Goal: Information Seeking & Learning: Learn about a topic

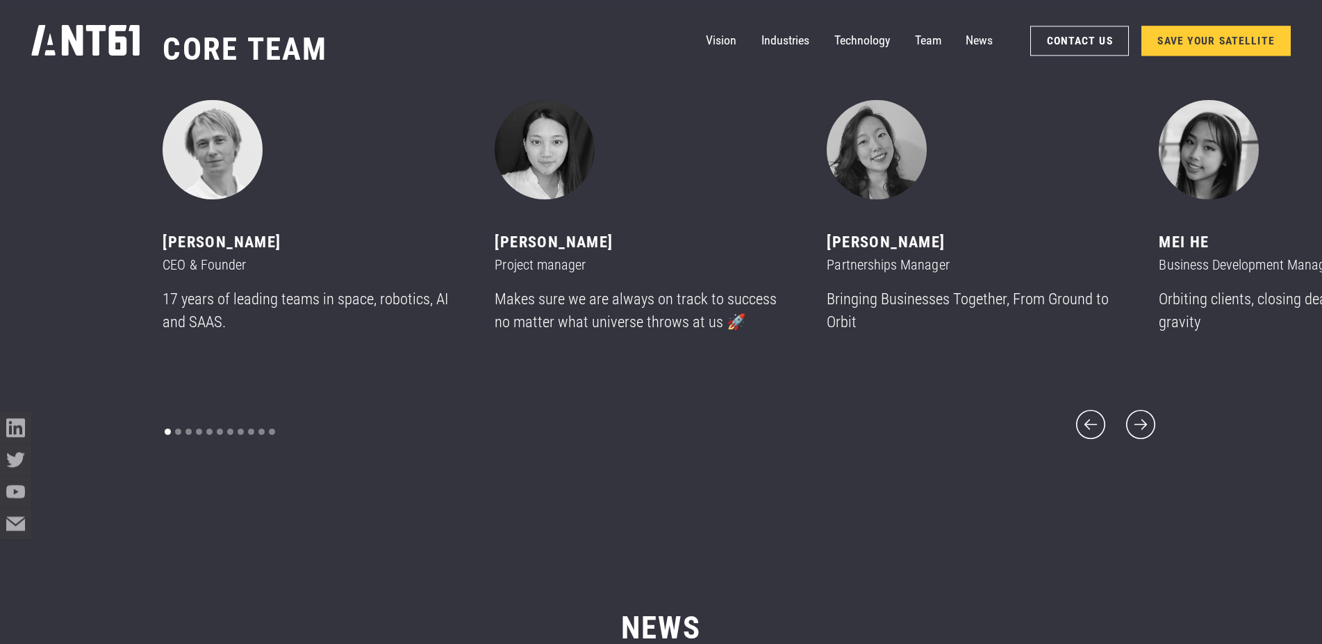
scroll to position [7787, 0]
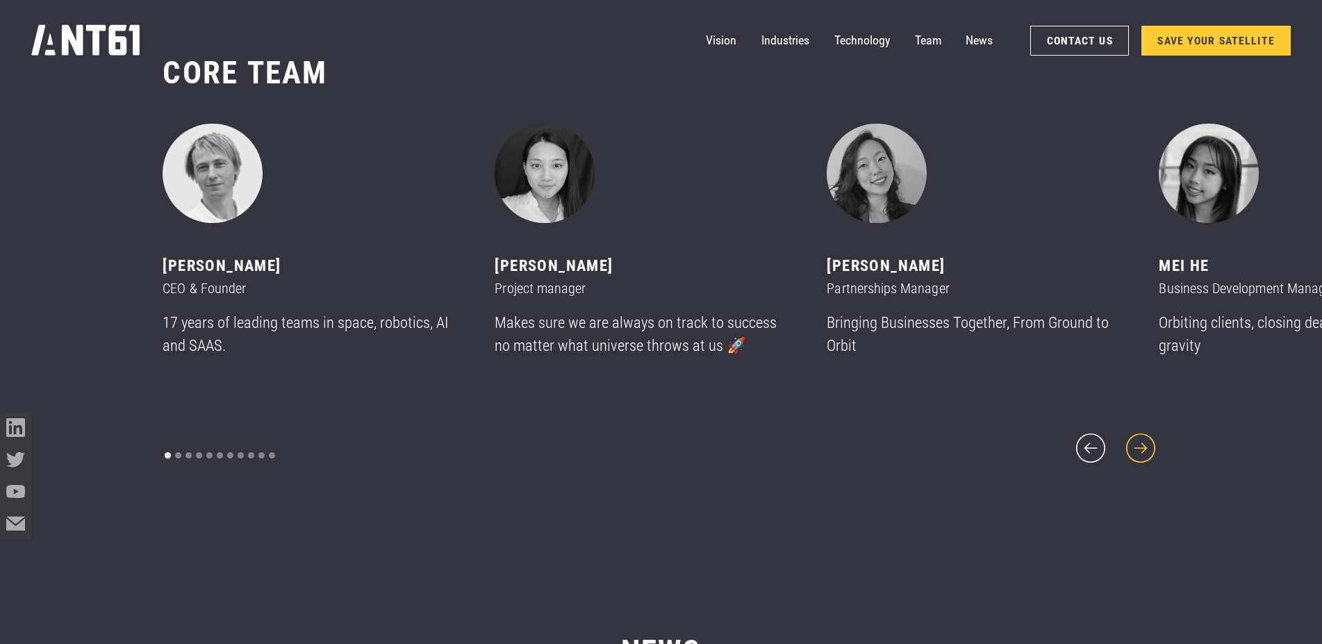
click at [1149, 435] on icon "next slide" at bounding box center [1141, 448] width 38 height 38
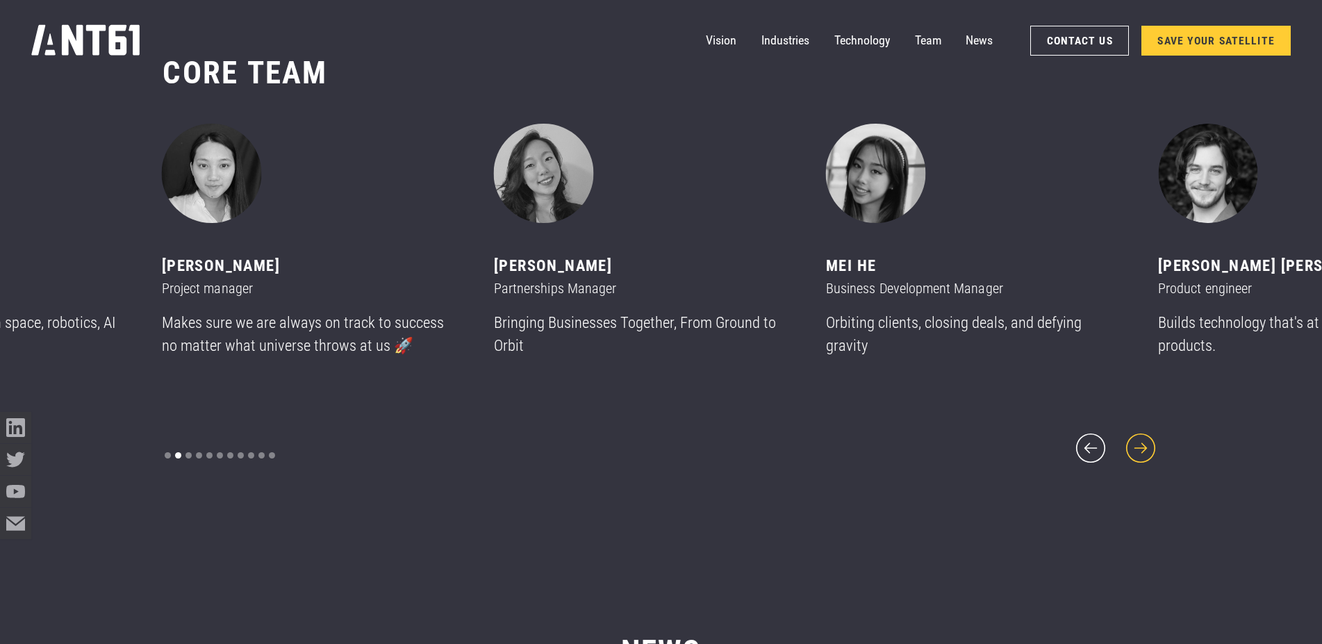
click at [1149, 435] on icon "next slide" at bounding box center [1141, 448] width 38 height 38
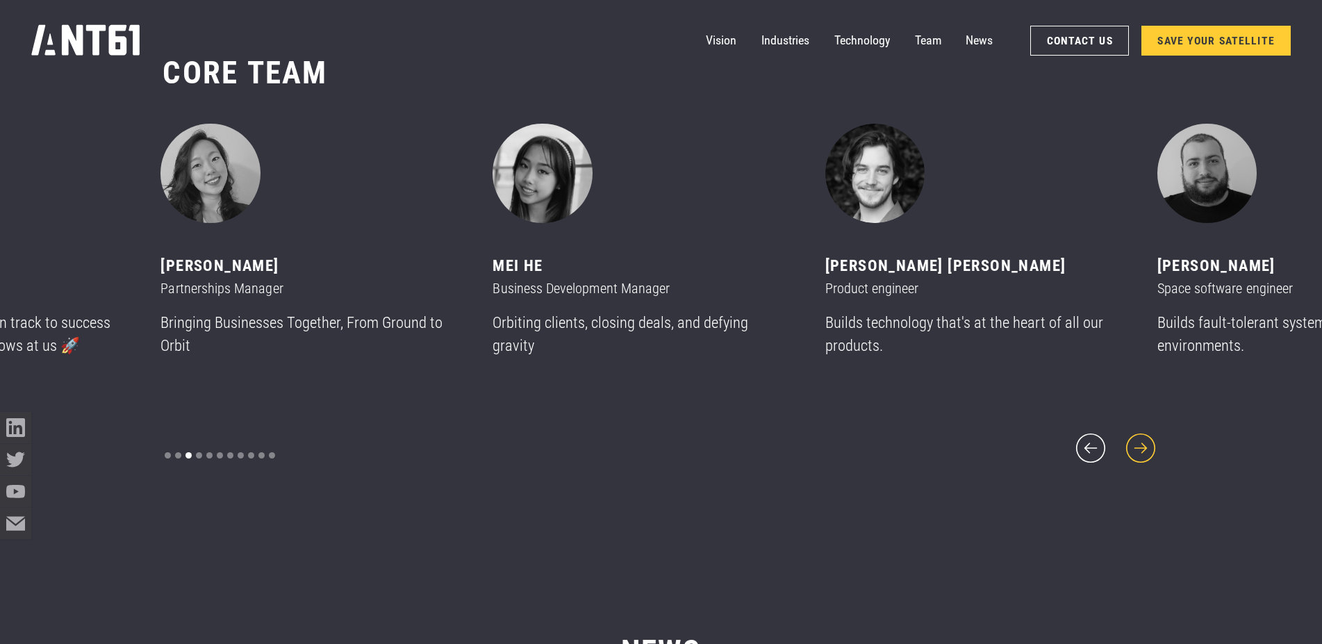
click at [1149, 435] on icon "next slide" at bounding box center [1141, 448] width 38 height 38
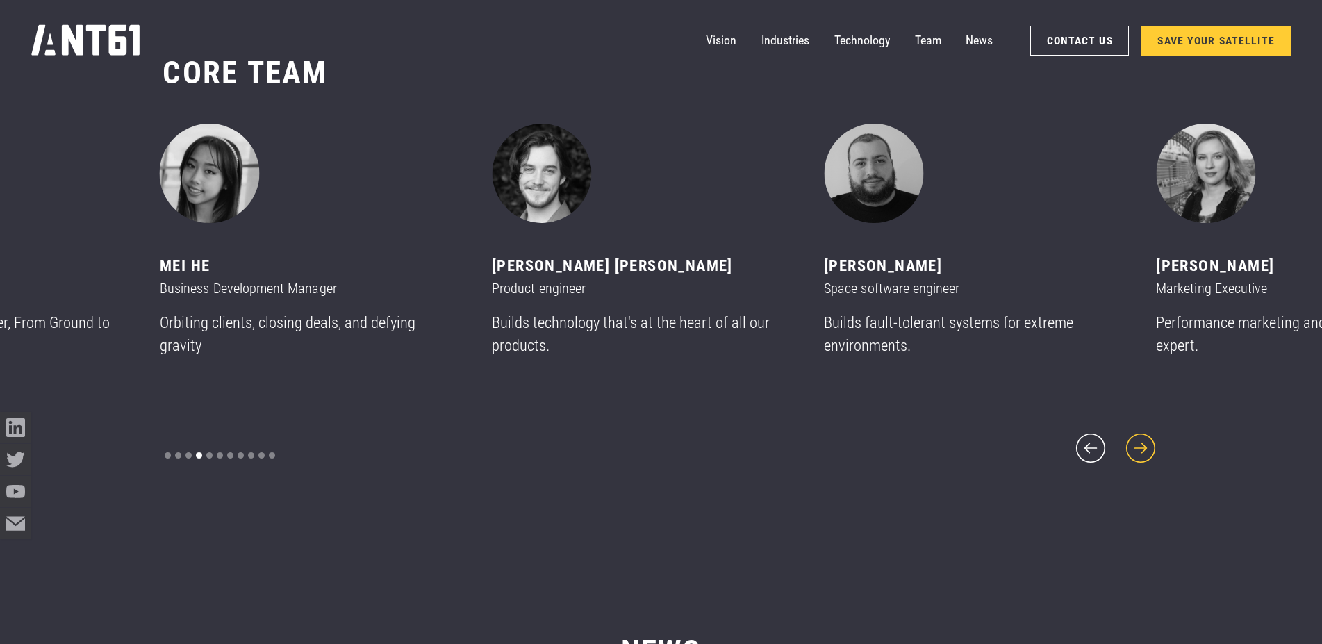
click at [1149, 435] on icon "next slide" at bounding box center [1141, 448] width 38 height 38
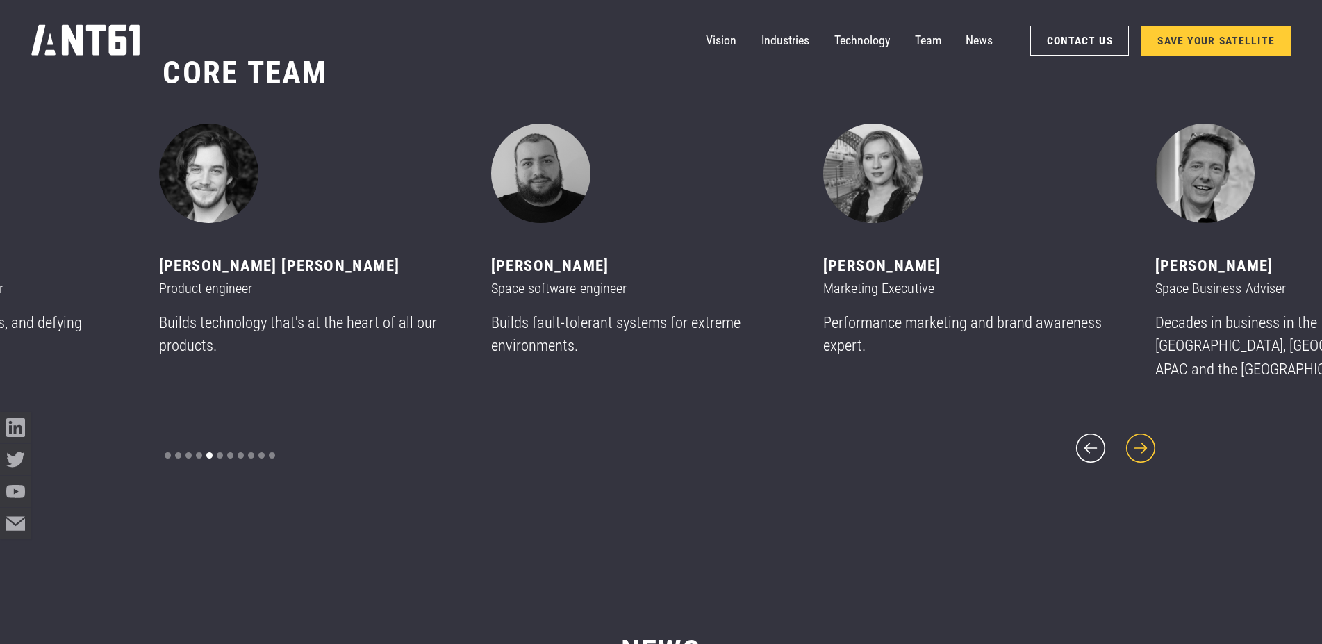
click at [1149, 435] on icon "next slide" at bounding box center [1141, 448] width 38 height 38
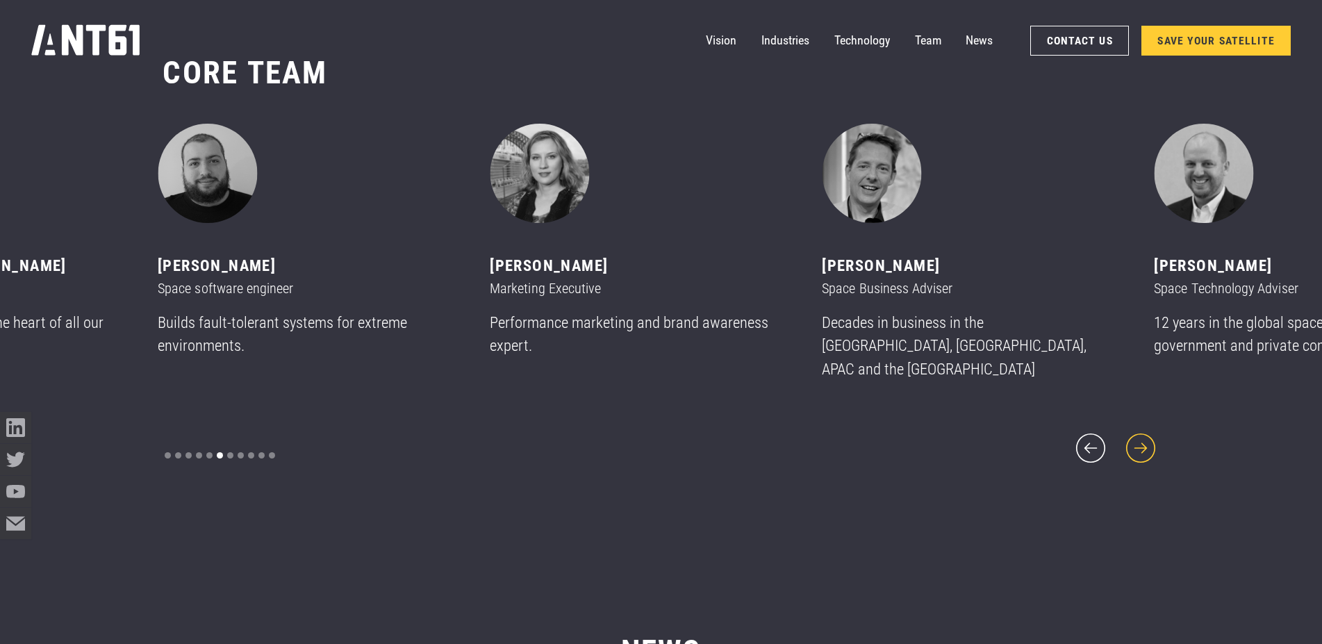
click at [1149, 435] on icon "next slide" at bounding box center [1141, 448] width 38 height 38
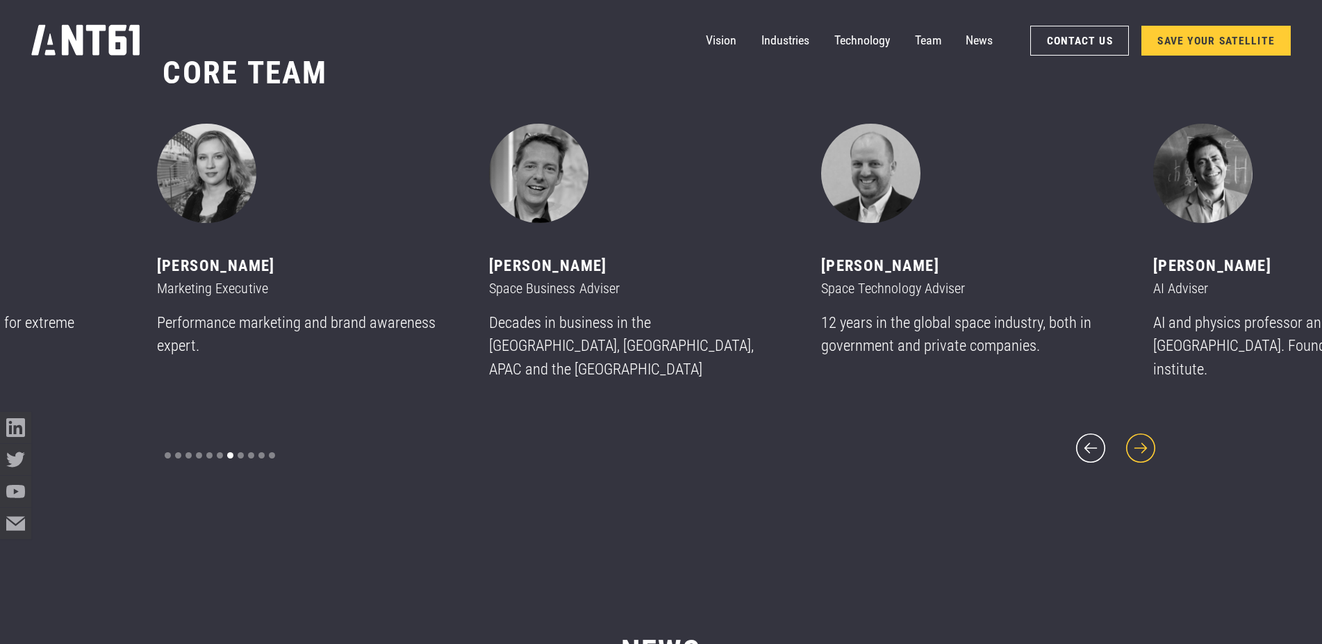
click at [1149, 435] on icon "next slide" at bounding box center [1141, 448] width 38 height 38
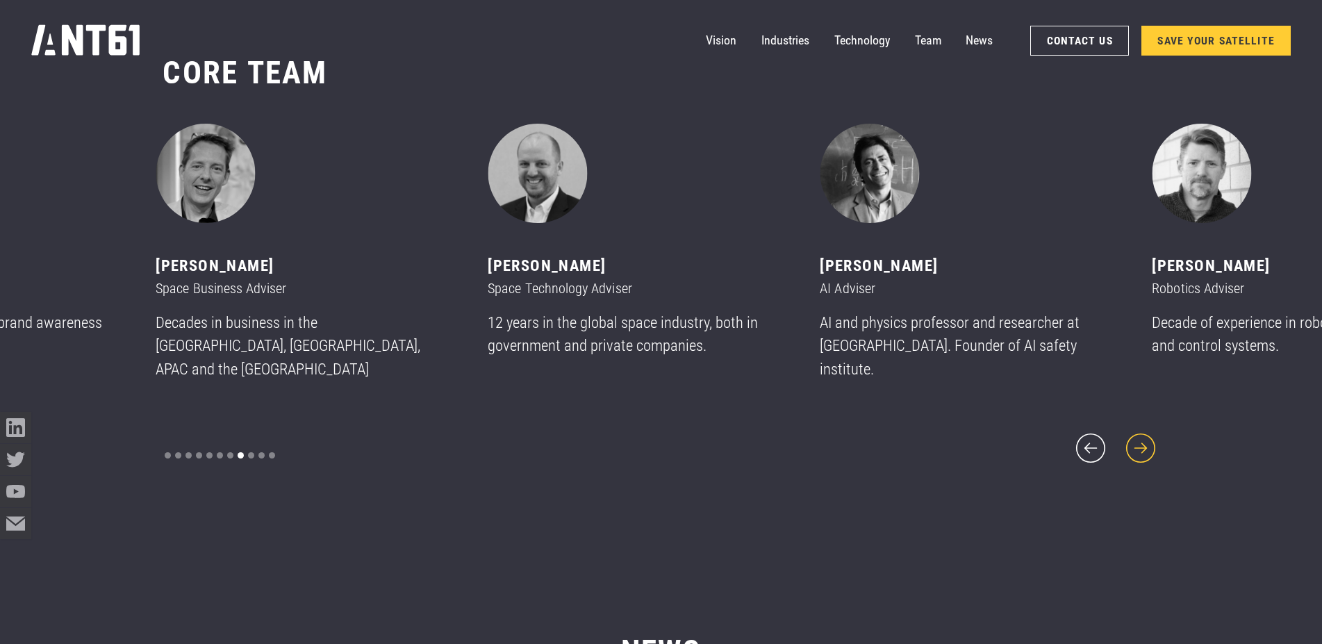
click at [1149, 435] on icon "next slide" at bounding box center [1141, 448] width 38 height 38
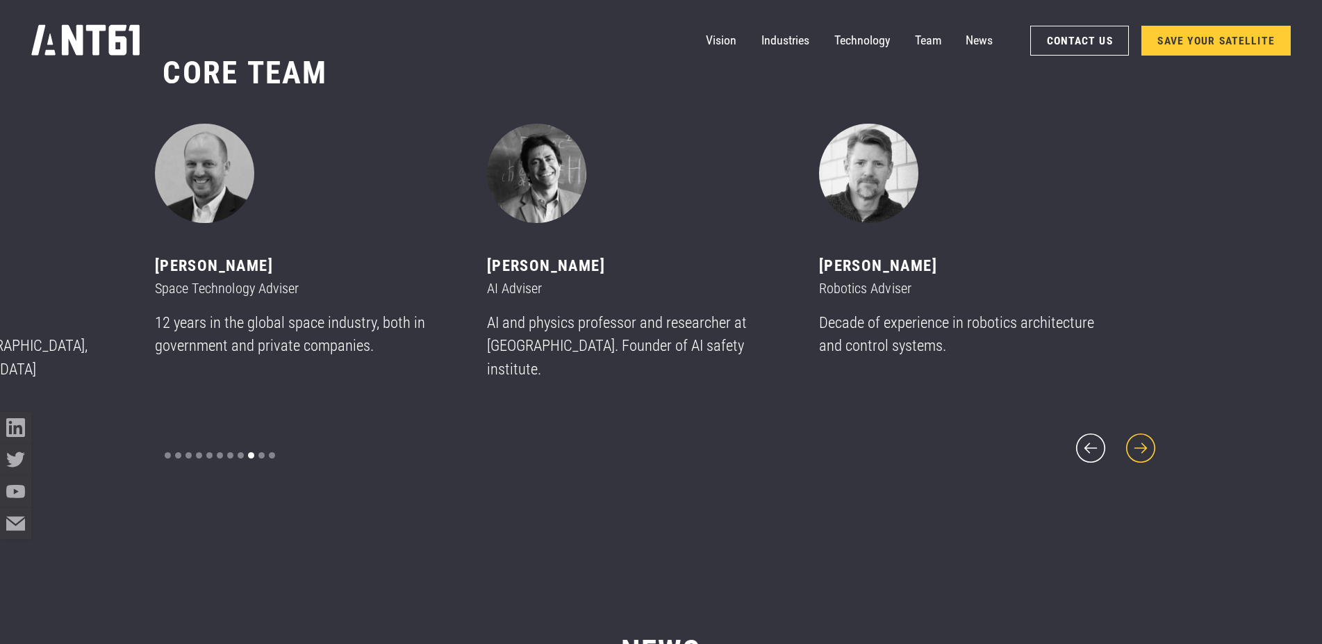
click at [1149, 435] on icon "next slide" at bounding box center [1141, 448] width 38 height 38
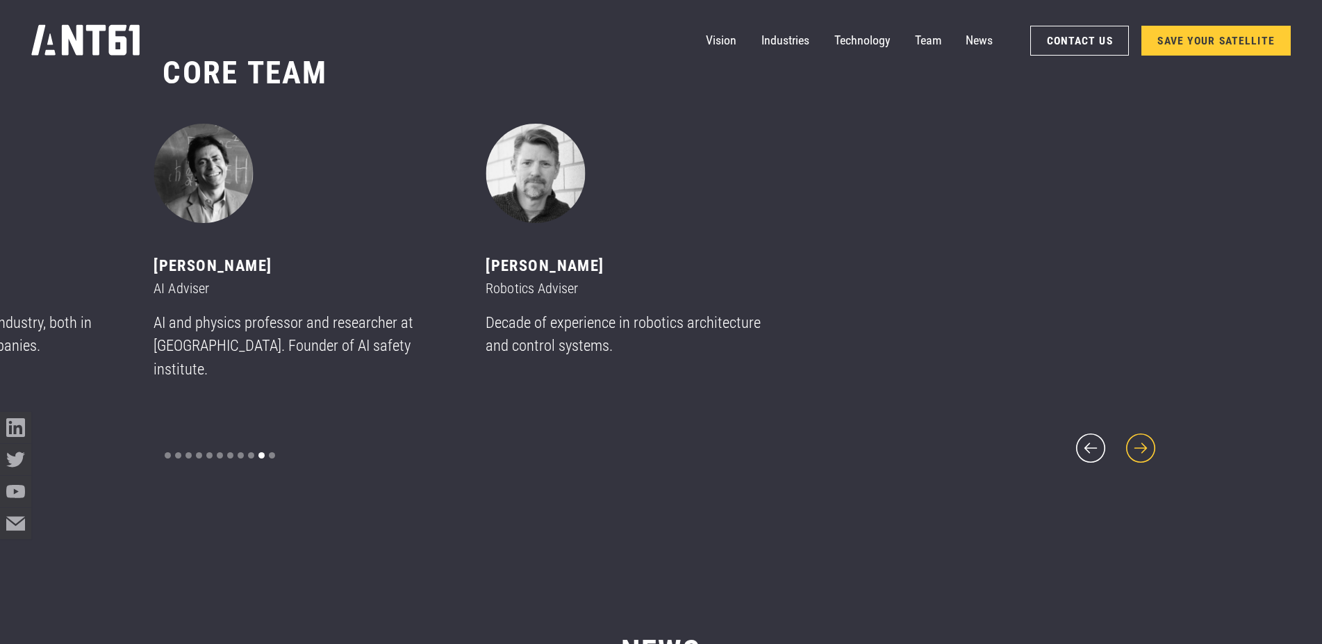
click at [1149, 435] on icon "next slide" at bounding box center [1141, 448] width 38 height 38
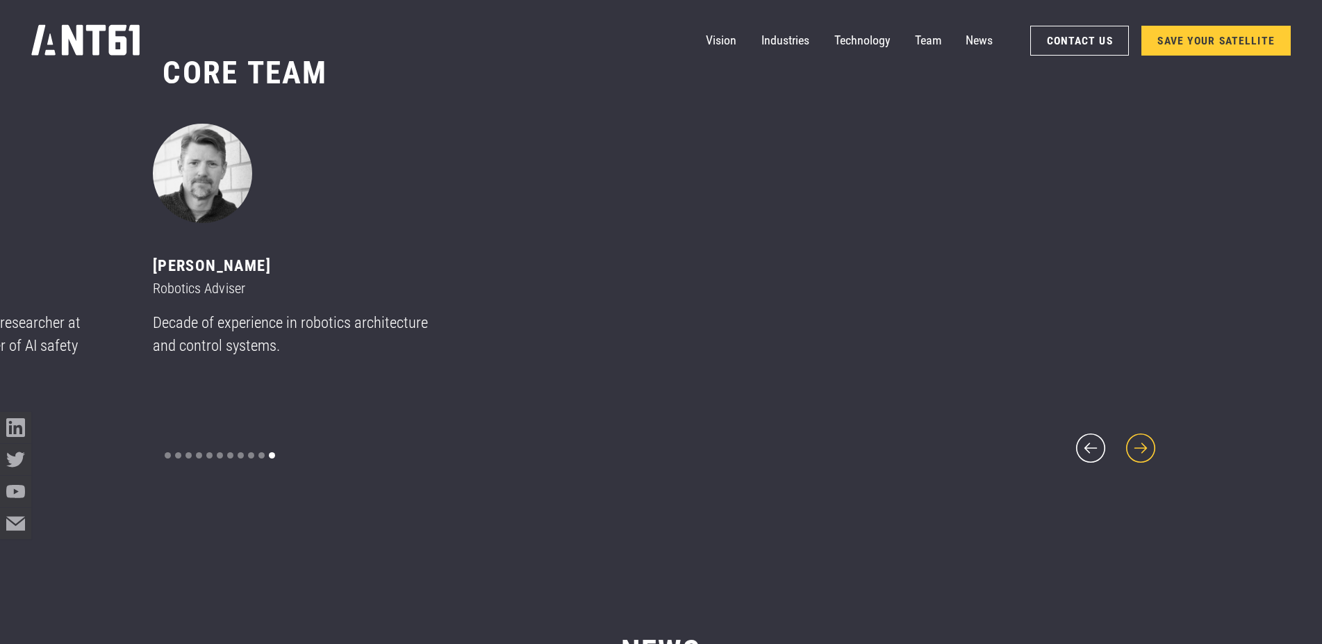
click at [1149, 435] on icon "next slide" at bounding box center [1141, 448] width 38 height 38
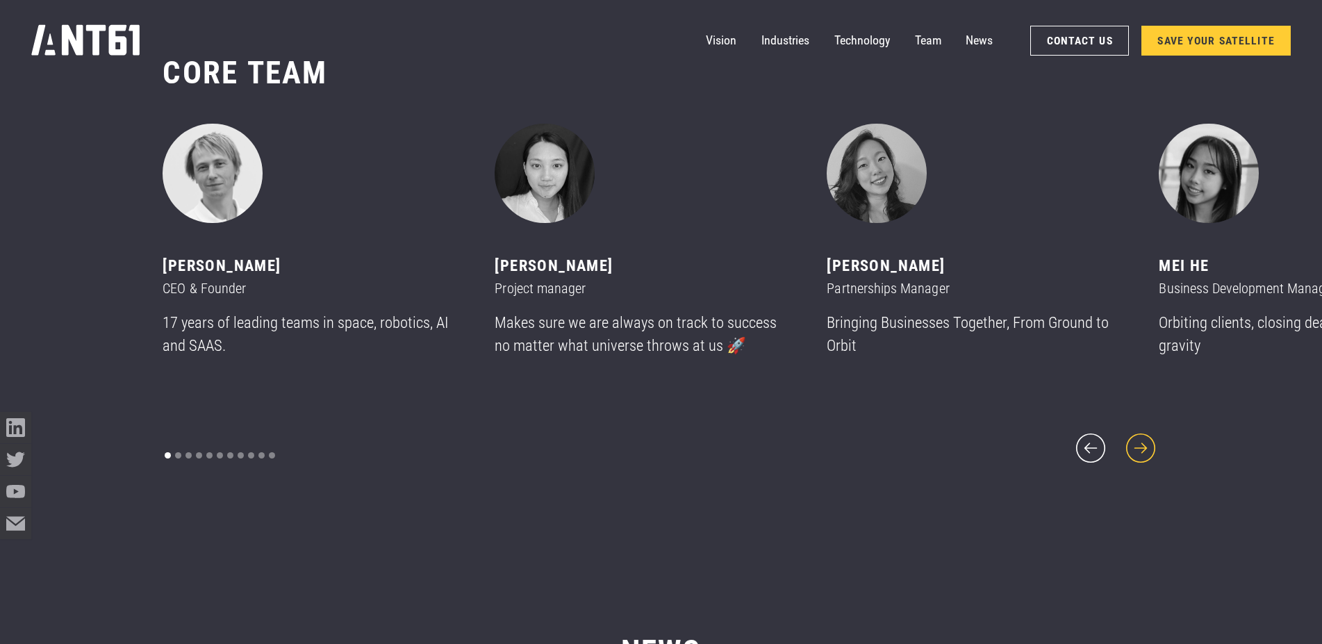
click at [1149, 435] on icon "next slide" at bounding box center [1141, 448] width 38 height 38
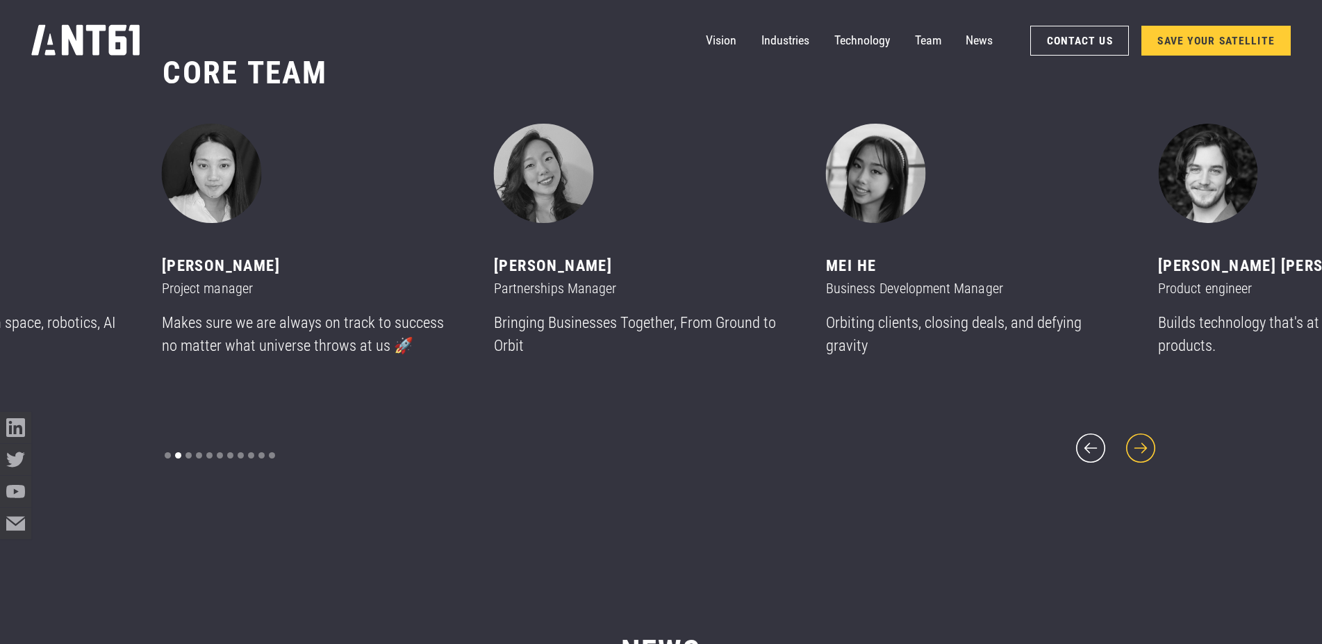
click at [1149, 435] on icon "next slide" at bounding box center [1141, 448] width 38 height 38
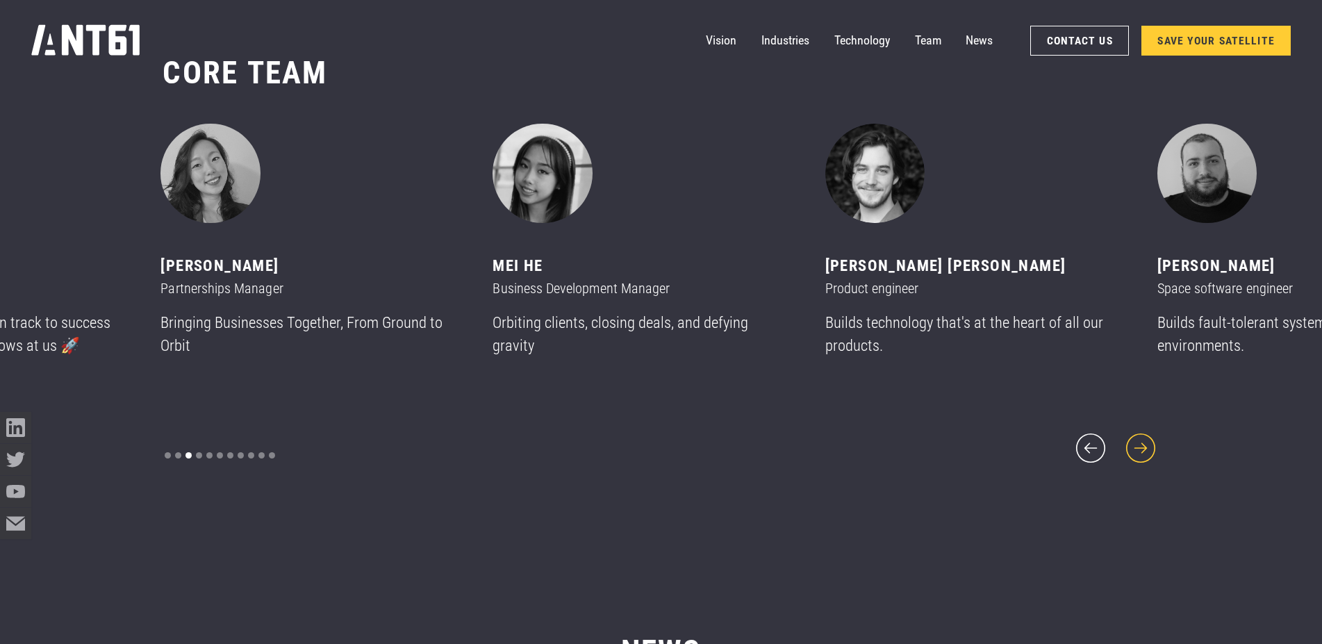
click at [1149, 435] on icon "next slide" at bounding box center [1141, 448] width 38 height 38
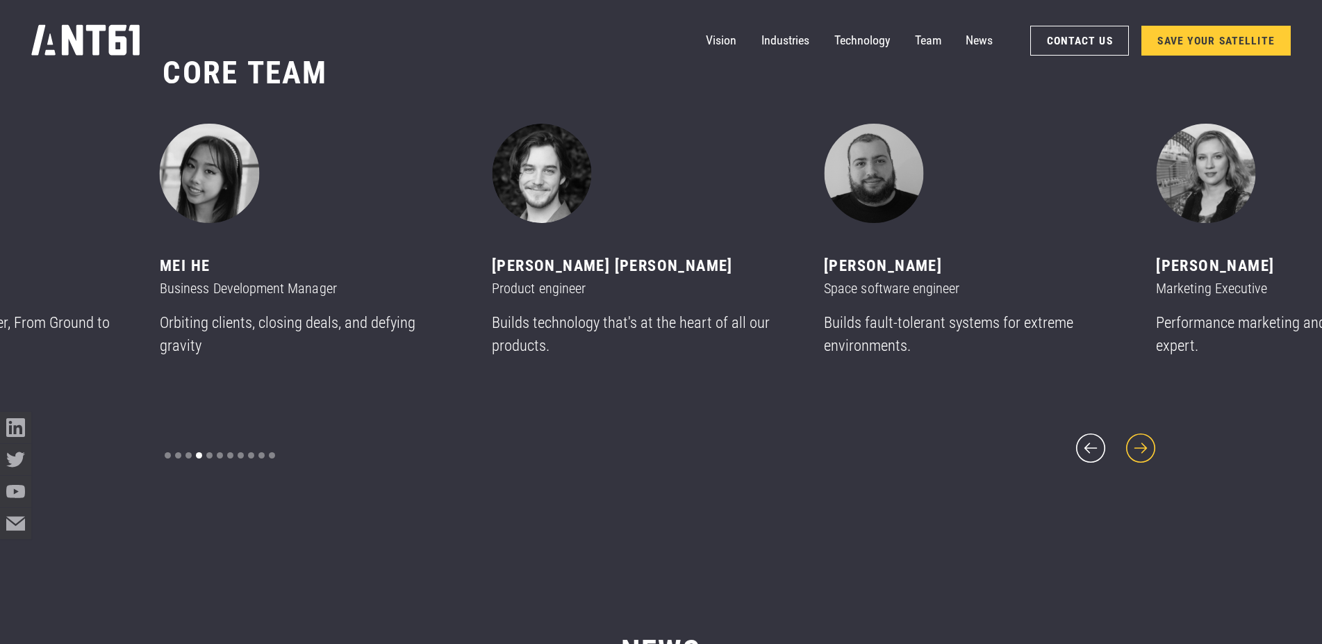
click at [1149, 435] on icon "next slide" at bounding box center [1141, 448] width 38 height 38
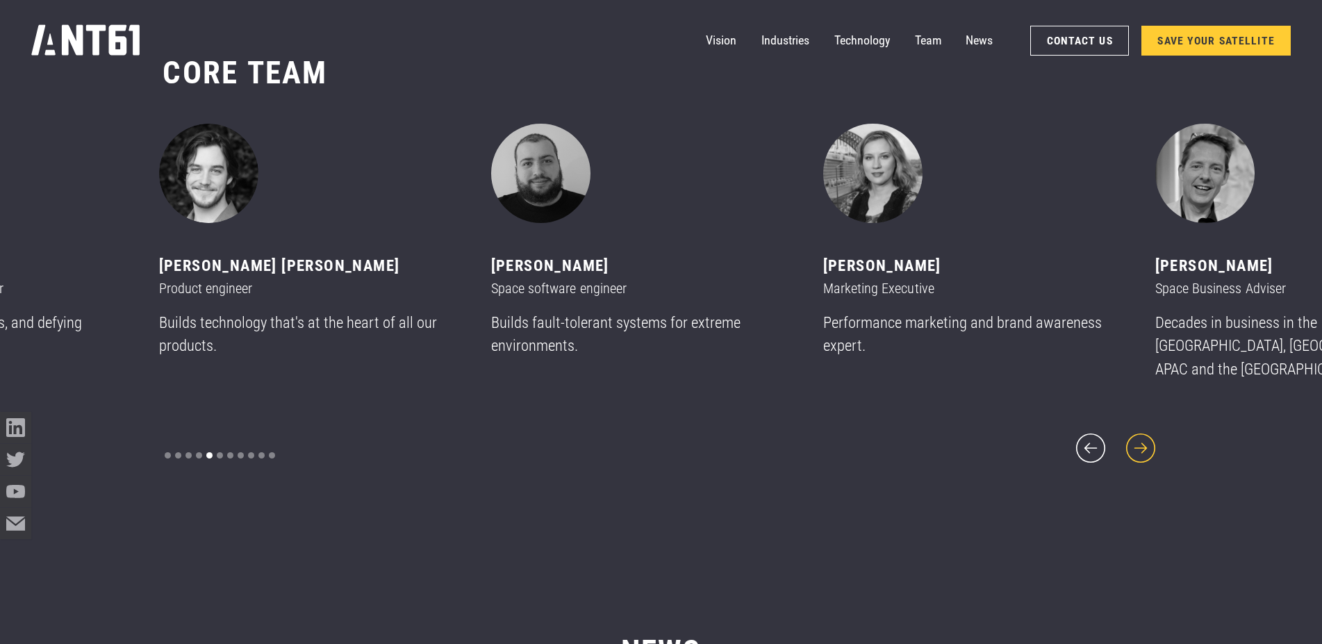
click at [1149, 435] on icon "next slide" at bounding box center [1141, 448] width 38 height 38
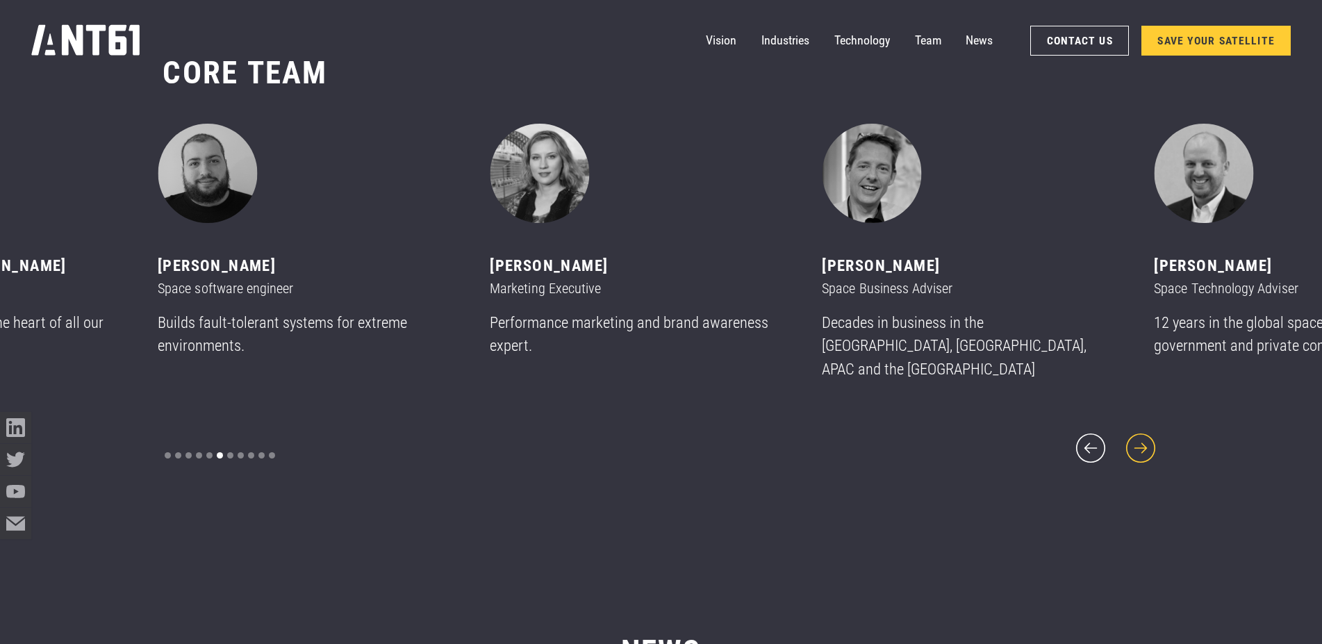
click at [1149, 435] on icon "next slide" at bounding box center [1141, 448] width 38 height 38
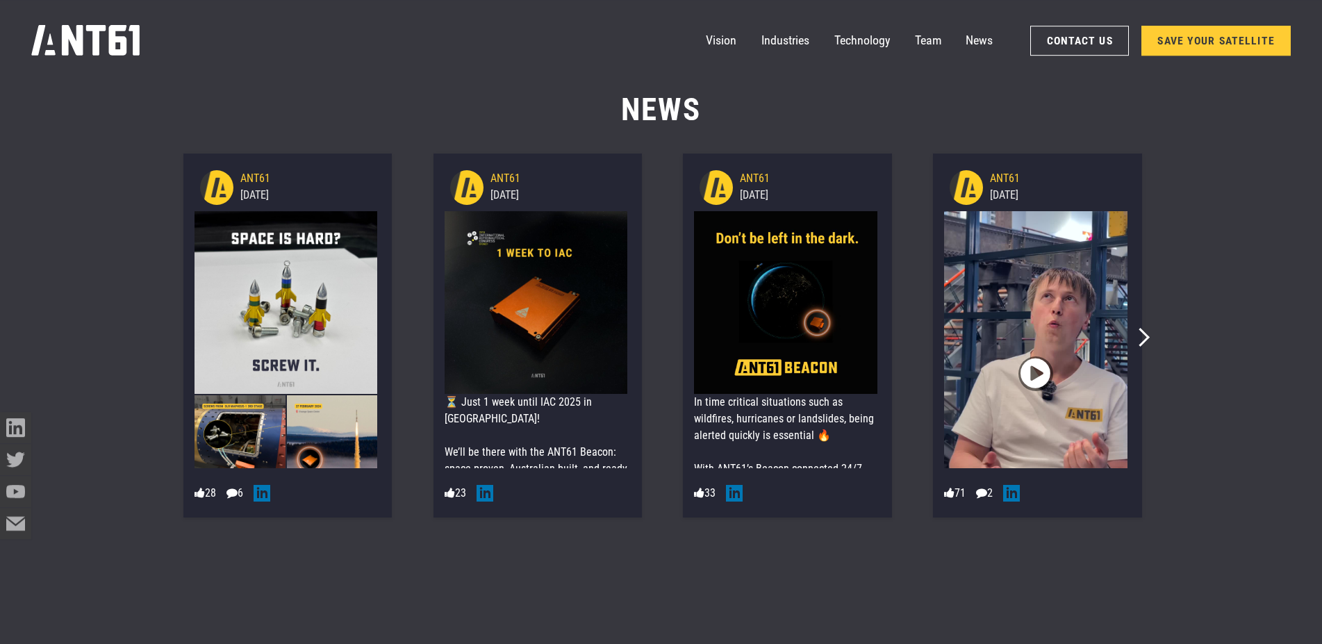
scroll to position [8991, 0]
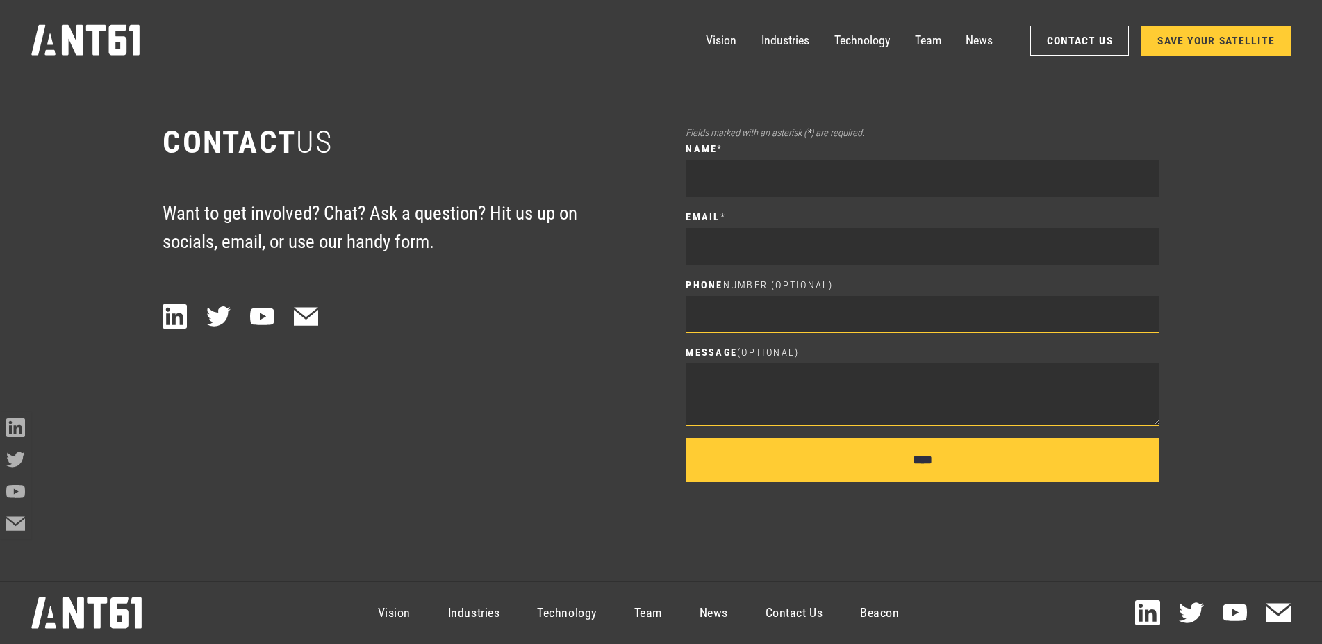
click at [109, 40] on icon "home" at bounding box center [86, 40] width 110 height 32
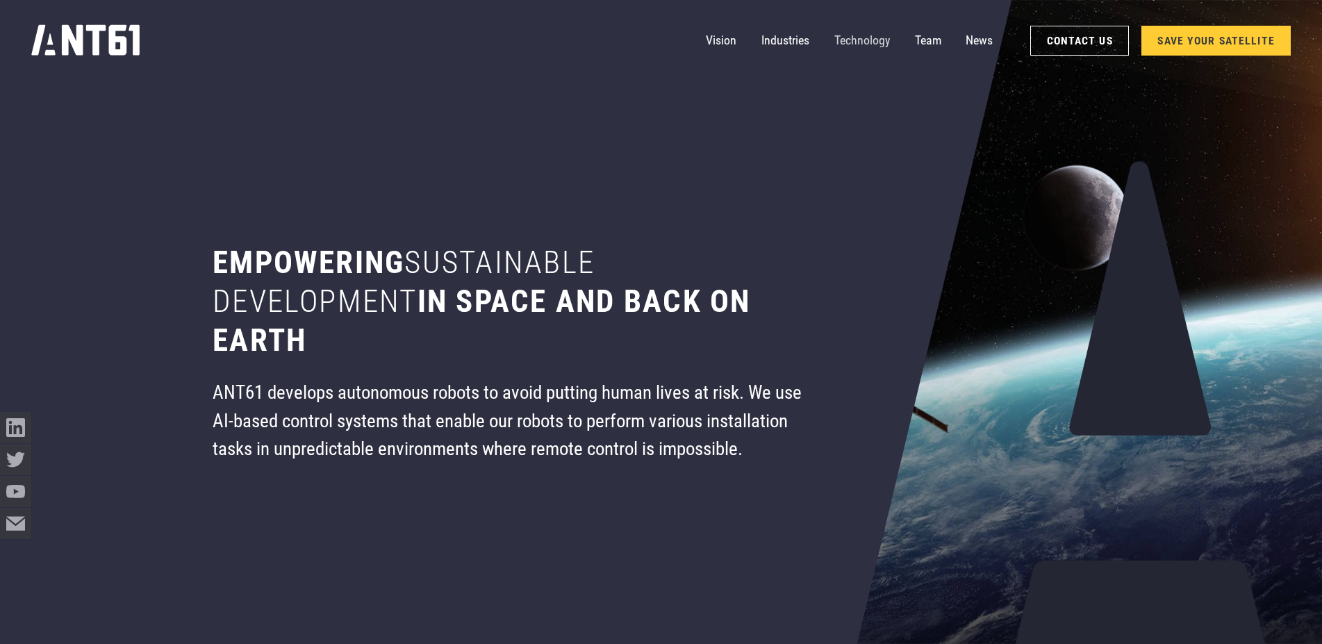
click at [851, 43] on link "Technology" at bounding box center [862, 40] width 56 height 31
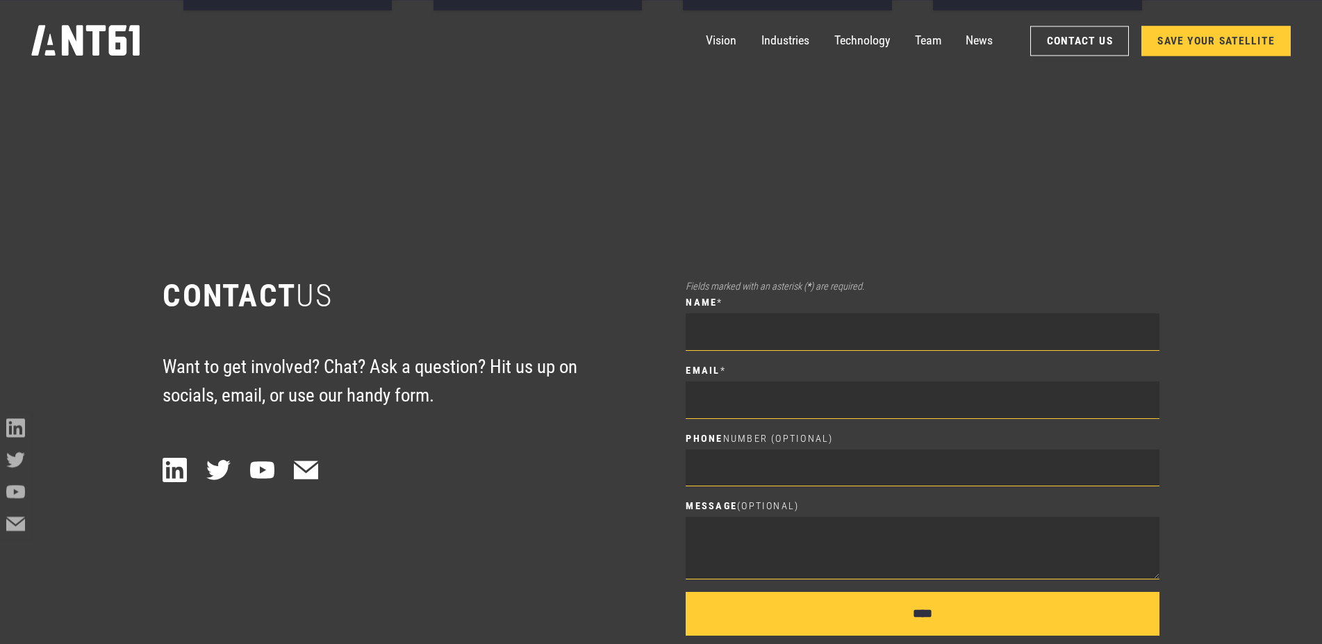
scroll to position [8991, 0]
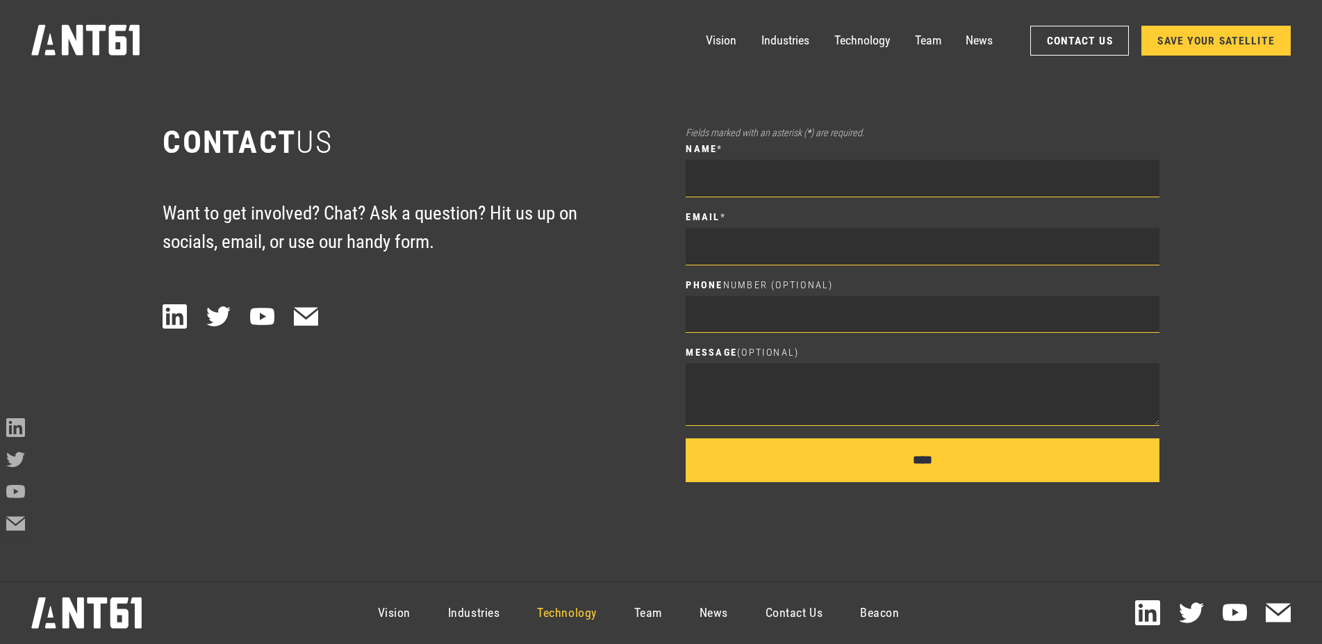
click at [578, 602] on link "Technology" at bounding box center [566, 613] width 97 height 56
click at [538, 617] on link "Technology" at bounding box center [566, 613] width 97 height 56
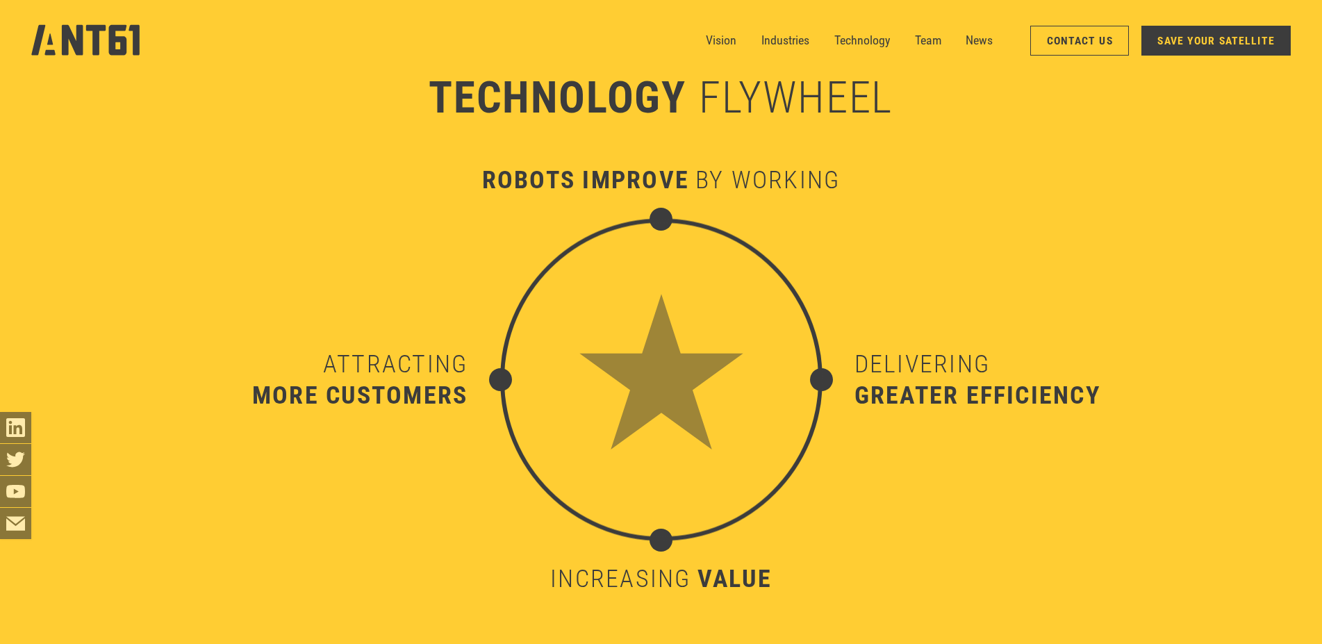
scroll to position [6356, 0]
click at [696, 395] on img at bounding box center [661, 380] width 322 height 322
click at [688, 354] on img at bounding box center [661, 380] width 322 height 322
click at [731, 73] on div "Vision Industries Industries Technology Team News Contact Us SAVE YOUR SATELLITE" at bounding box center [660, 40] width 1259 height 81
click at [753, 110] on div "robots improve by working" at bounding box center [661, 180] width 322 height 322
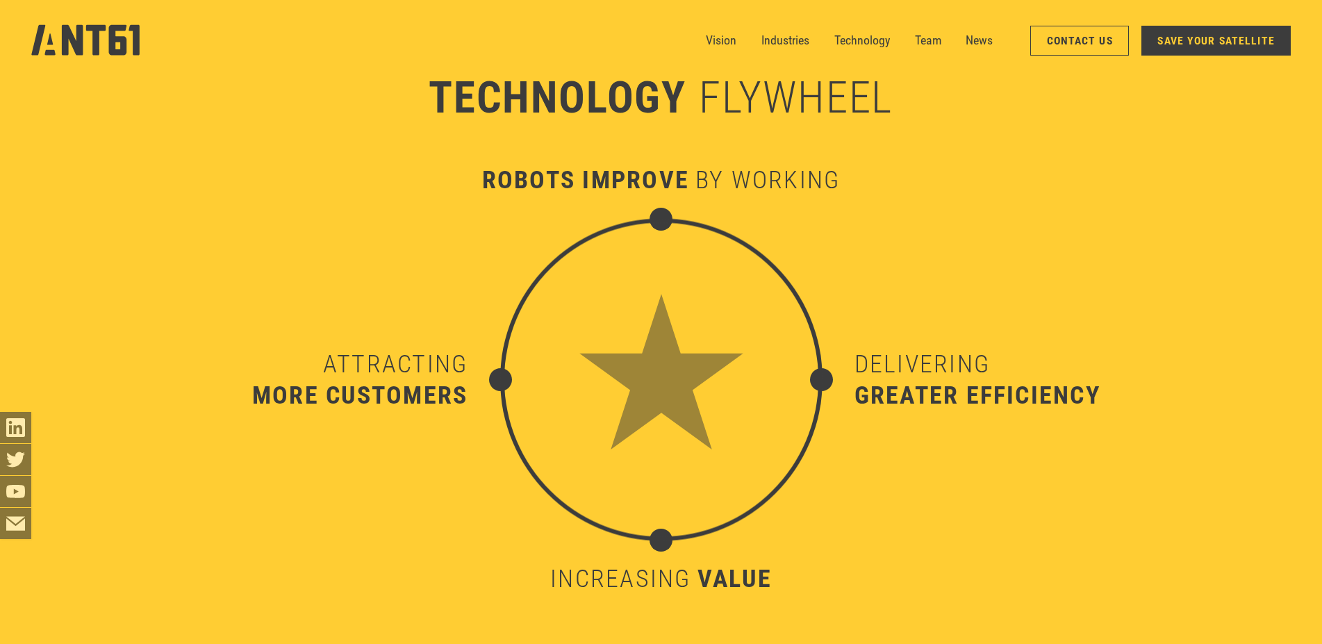
click at [636, 222] on div "robots improve by working increasing value Delivering greater efficiency Attrac…" at bounding box center [661, 340] width 934 height 579
click at [648, 222] on img at bounding box center [661, 380] width 322 height 322
click at [657, 222] on img at bounding box center [661, 380] width 322 height 322
click at [806, 351] on img at bounding box center [661, 380] width 322 height 322
click at [810, 268] on img at bounding box center [661, 380] width 322 height 322
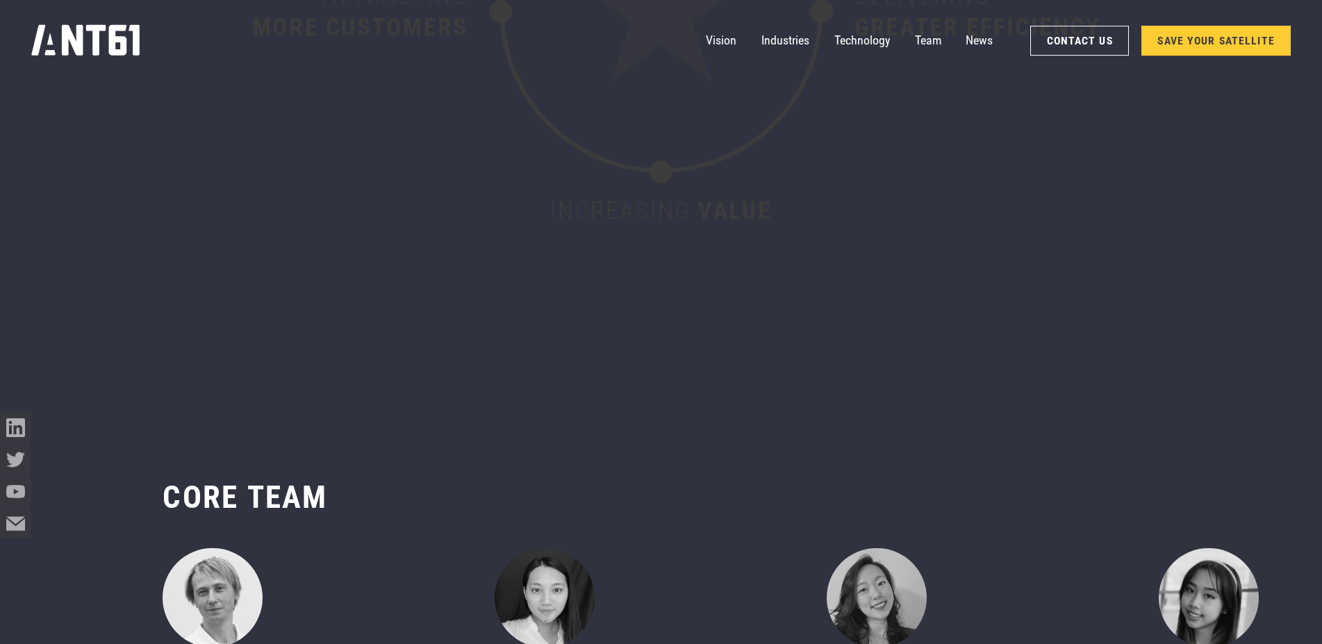
scroll to position [6994, 0]
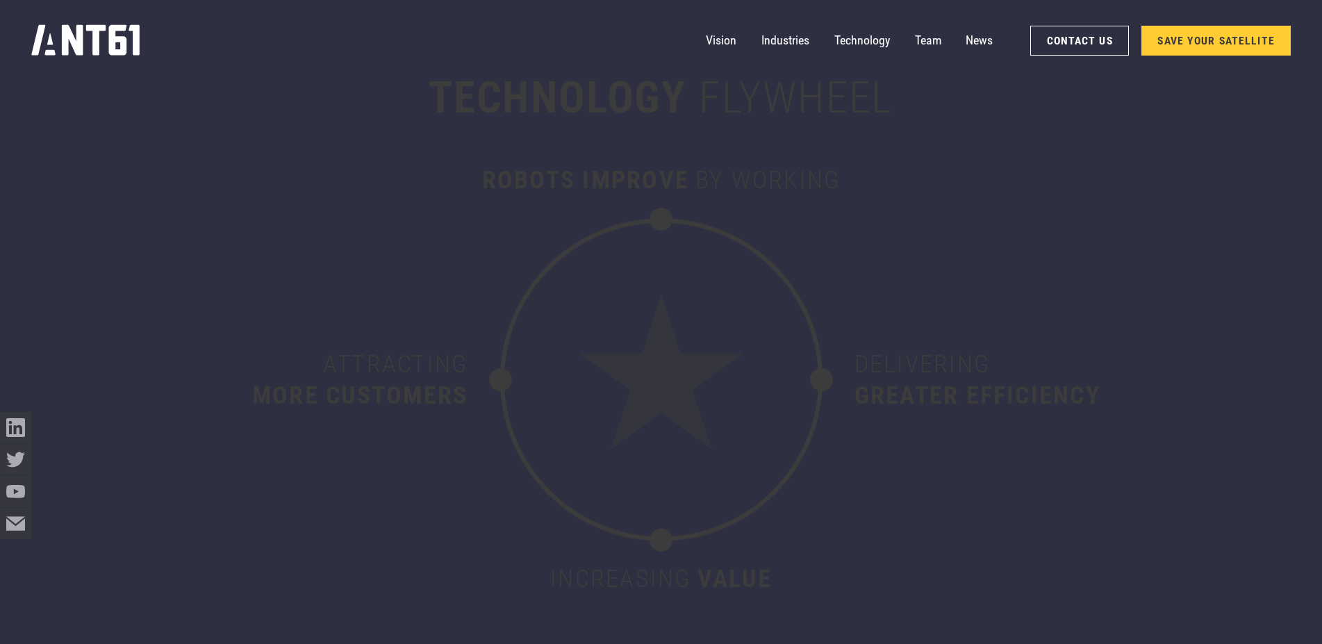
click at [1164, 42] on link "SAVE YOUR SATELLITE" at bounding box center [1215, 41] width 149 height 30
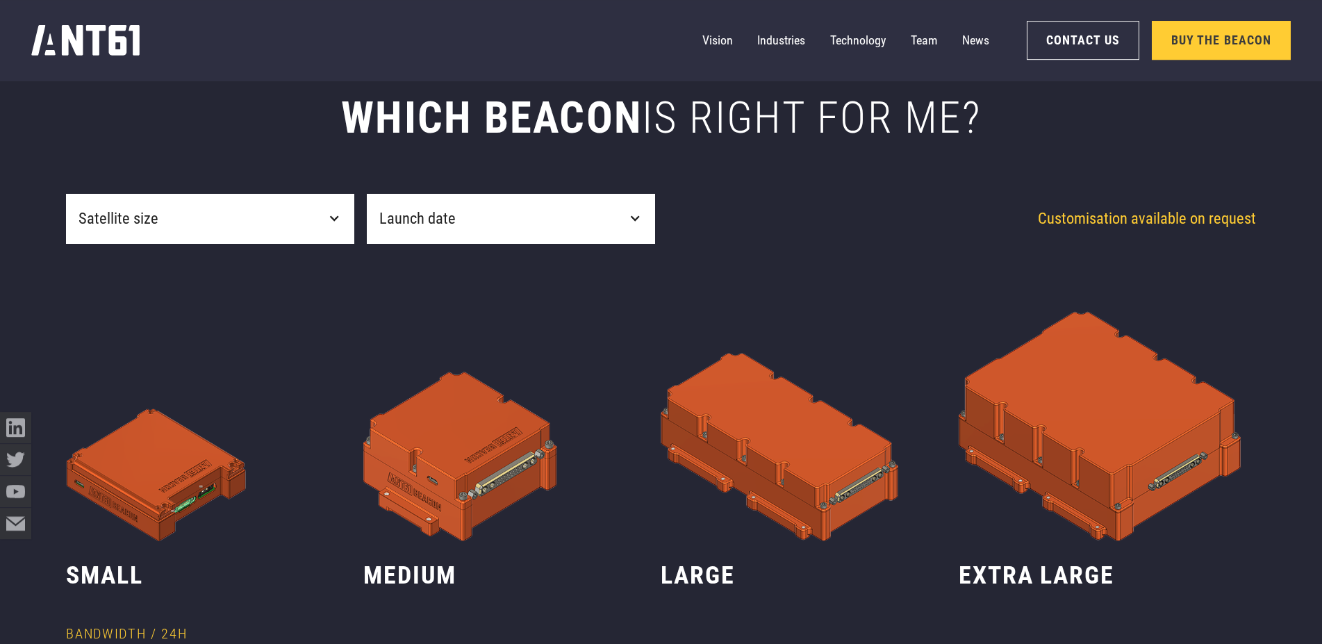
scroll to position [638, 0]
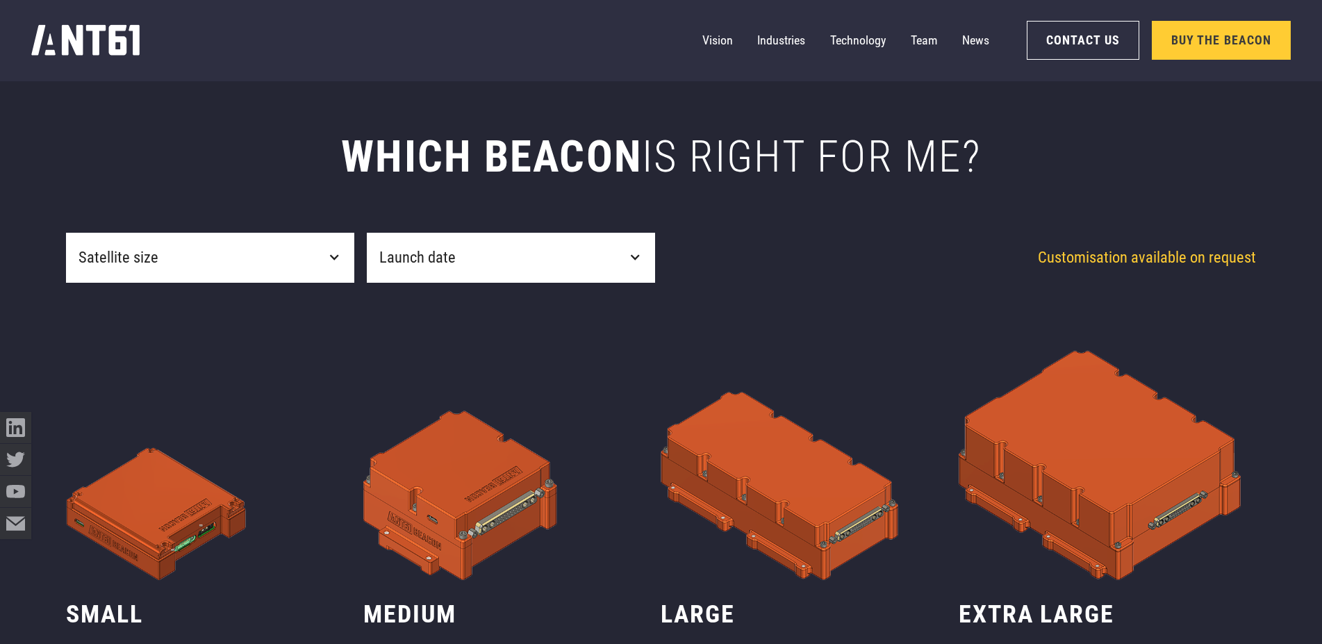
click at [346, 263] on div "Satellite size" at bounding box center [210, 258] width 288 height 50
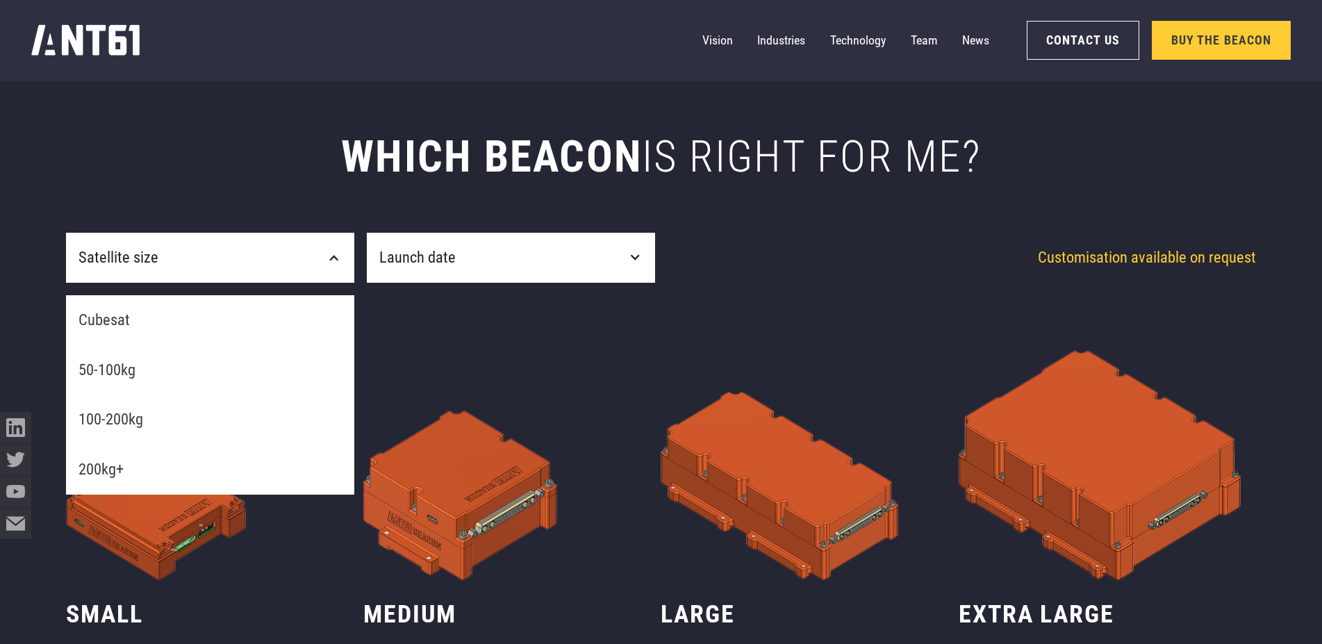
click at [315, 252] on div "Satellite size" at bounding box center [210, 258] width 288 height 50
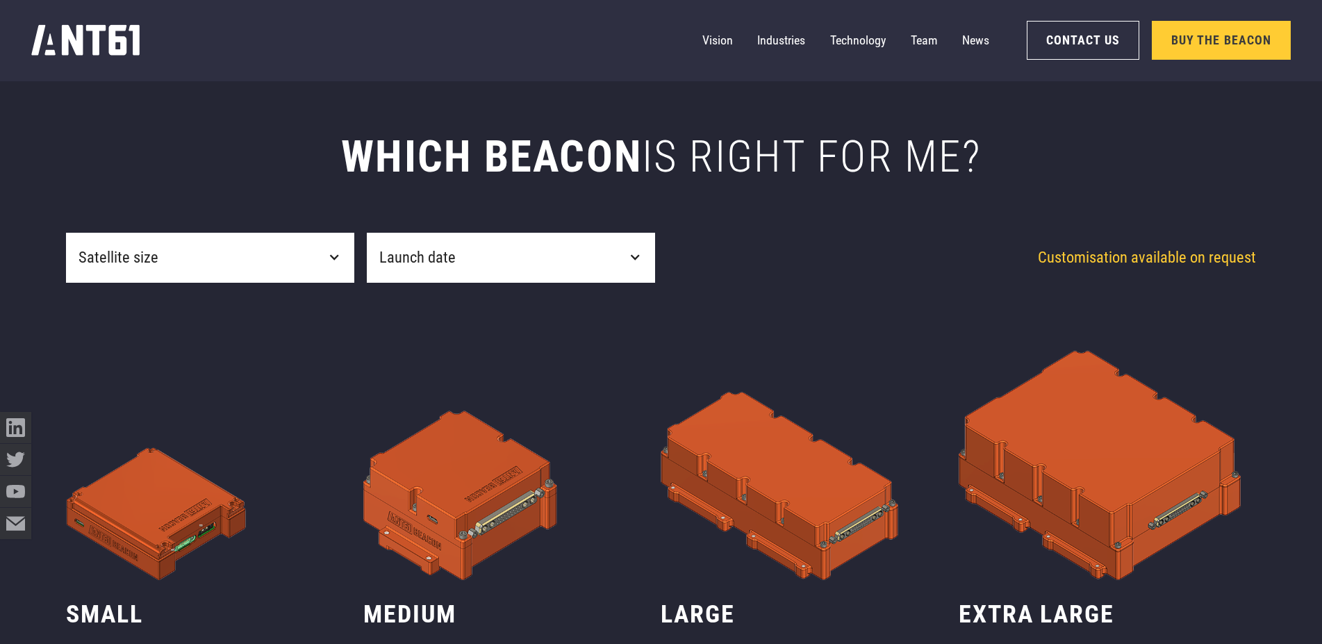
click at [462, 251] on div "Launch date" at bounding box center [511, 258] width 288 height 50
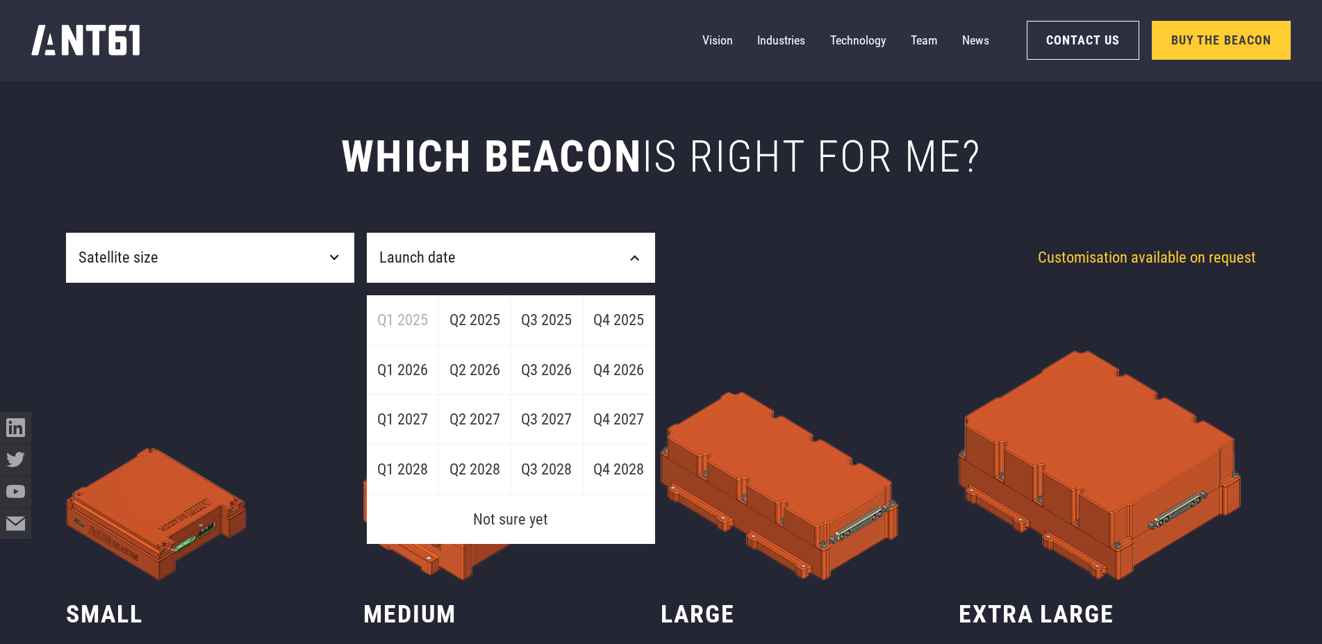
click at [462, 251] on div "Launch date" at bounding box center [511, 258] width 288 height 50
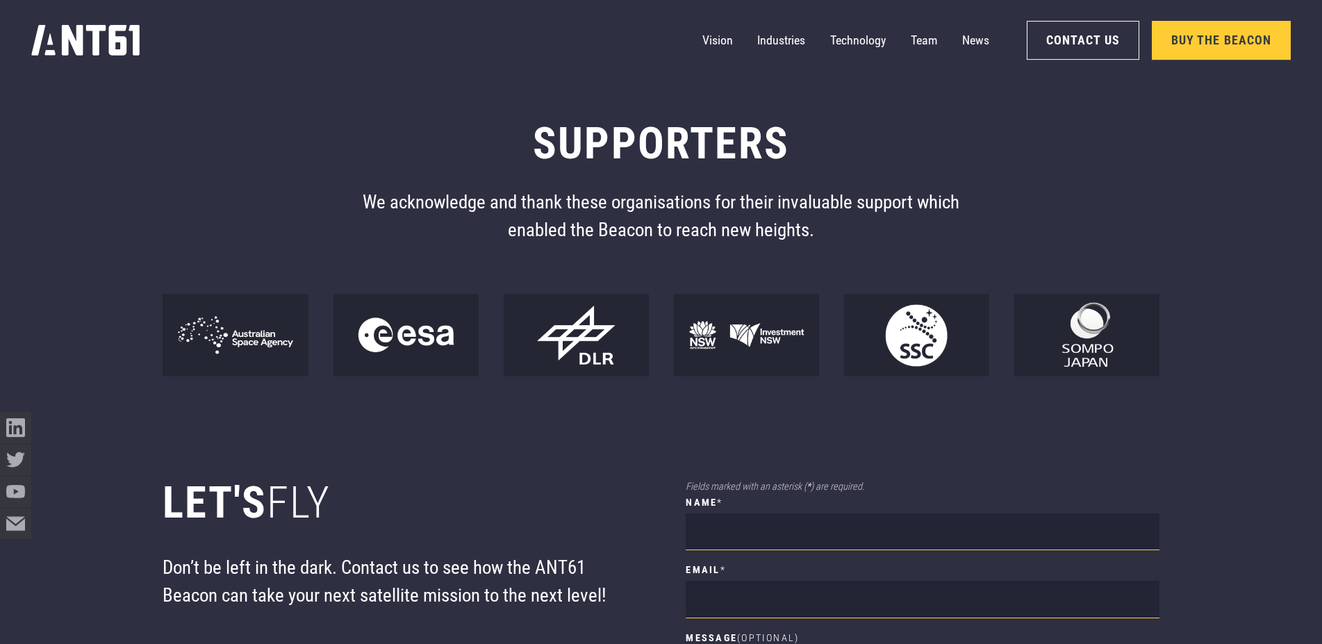
scroll to position [11339, 0]
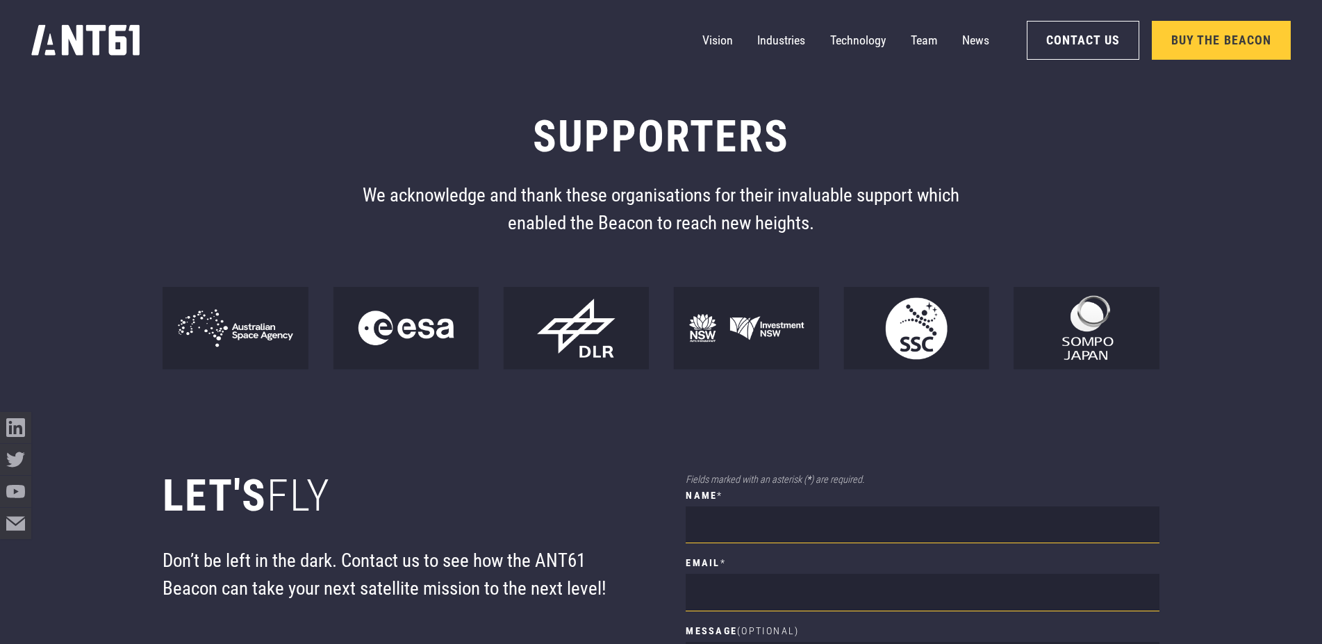
click at [1069, 344] on img at bounding box center [1085, 328] width 145 height 83
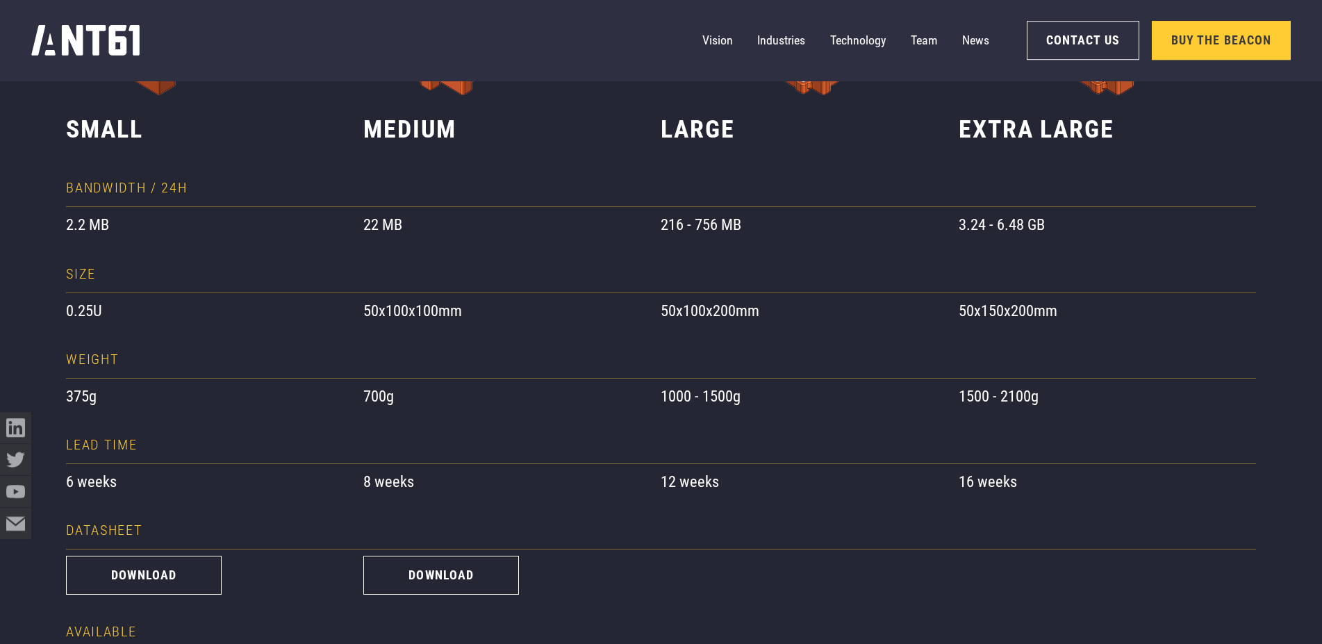
scroll to position [1133, 0]
